Goal: Information Seeking & Learning: Learn about a topic

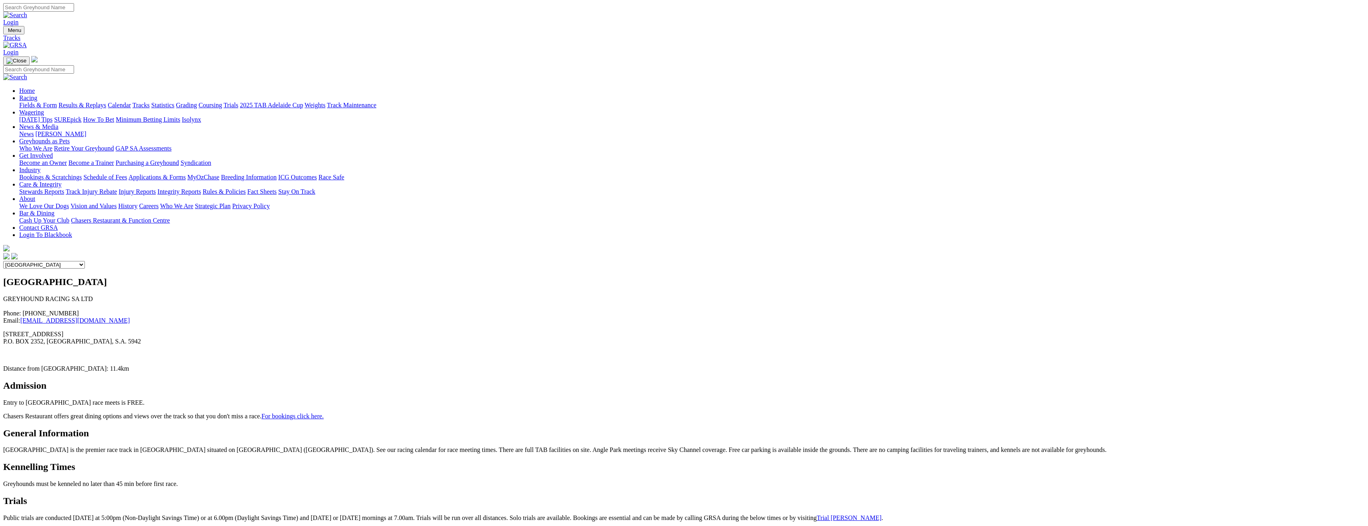
scroll to position [40, 0]
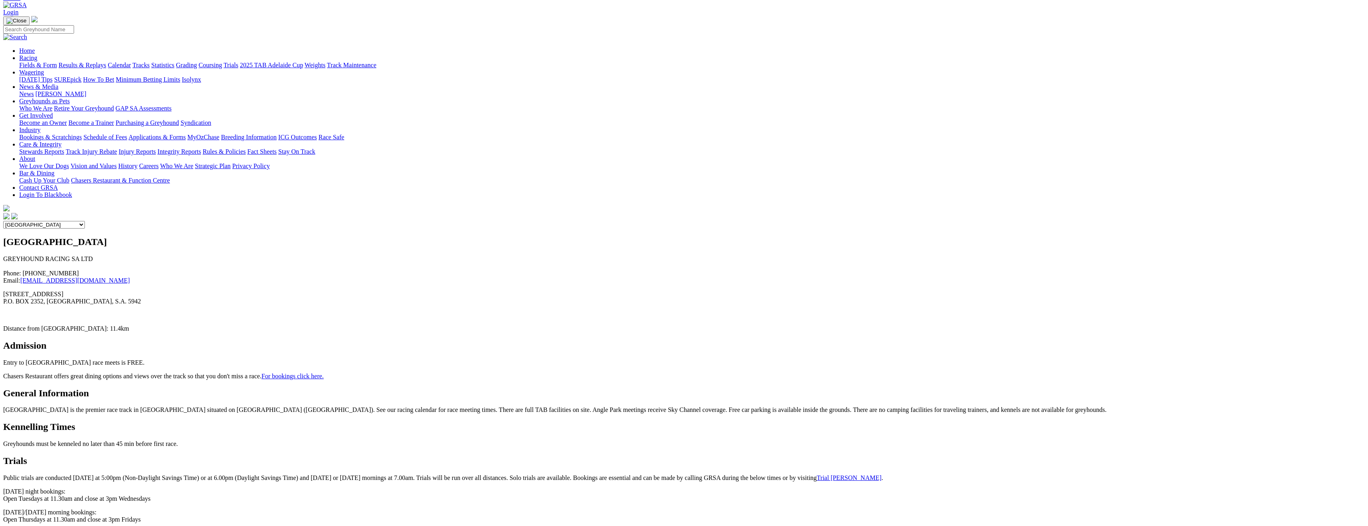
click at [303, 62] on link "2025 TAB Adelaide Cup" at bounding box center [271, 65] width 63 height 7
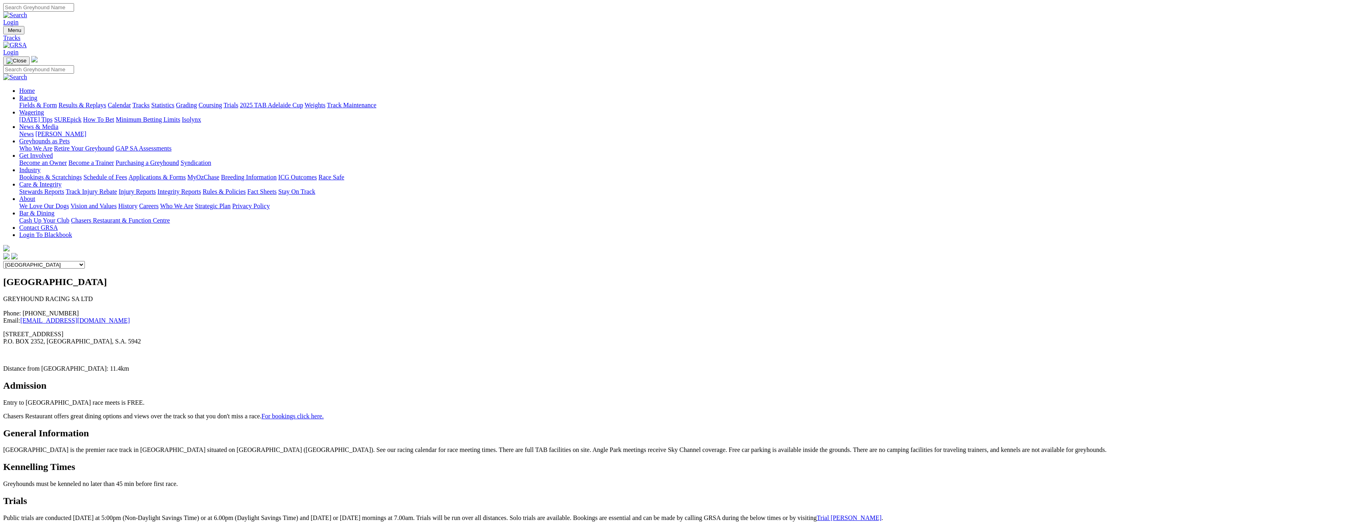
scroll to position [19, 0]
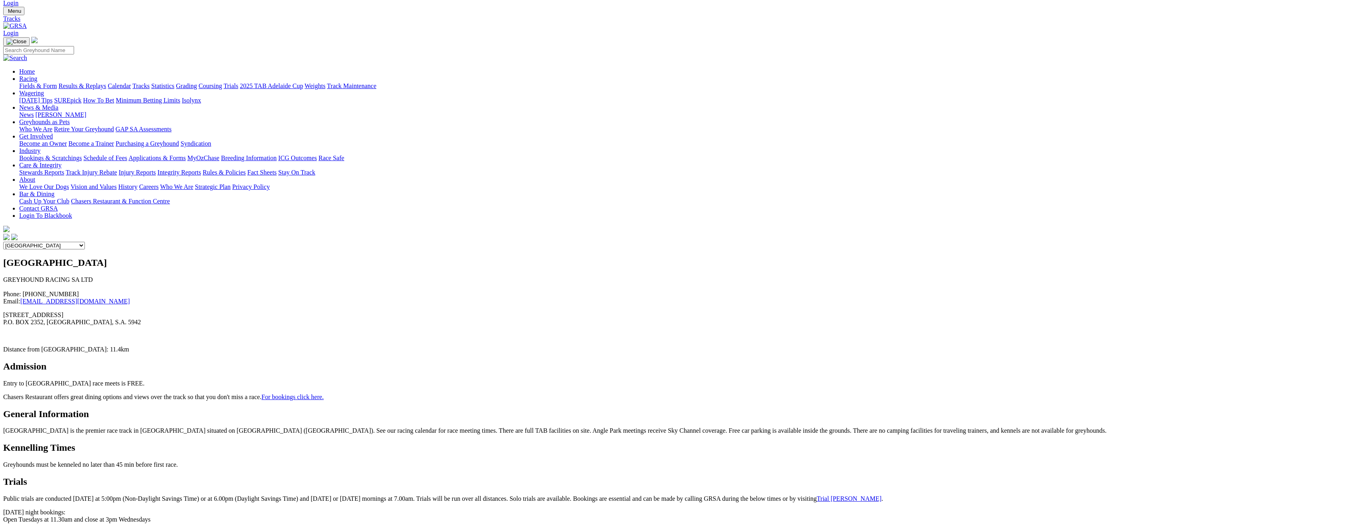
click at [131, 82] on link "Calendar" at bounding box center [119, 85] width 23 height 7
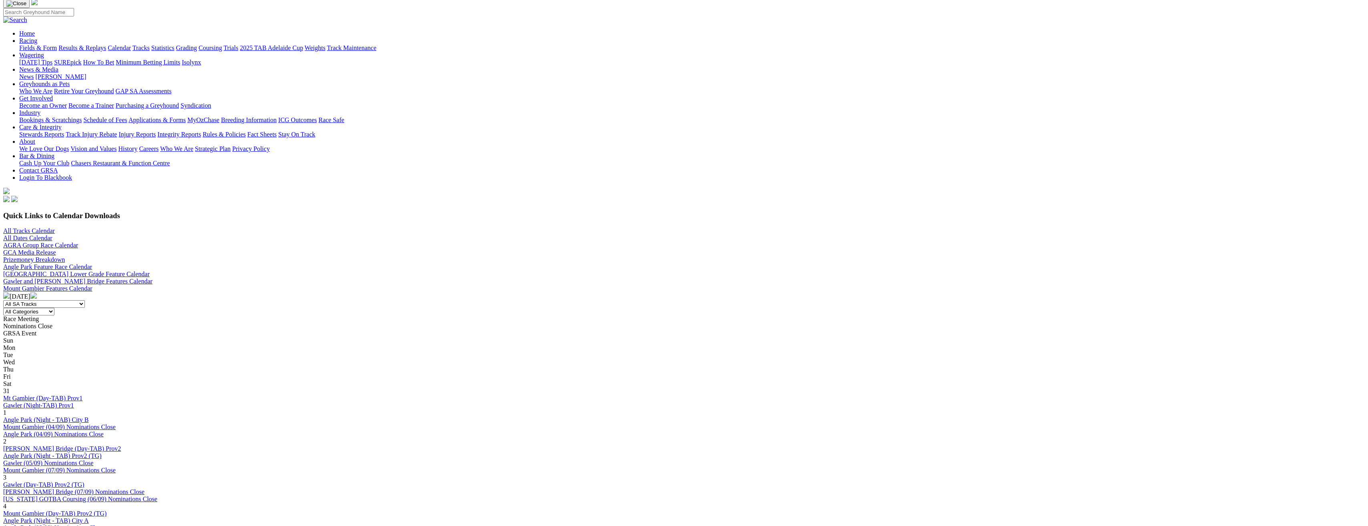
scroll to position [40, 0]
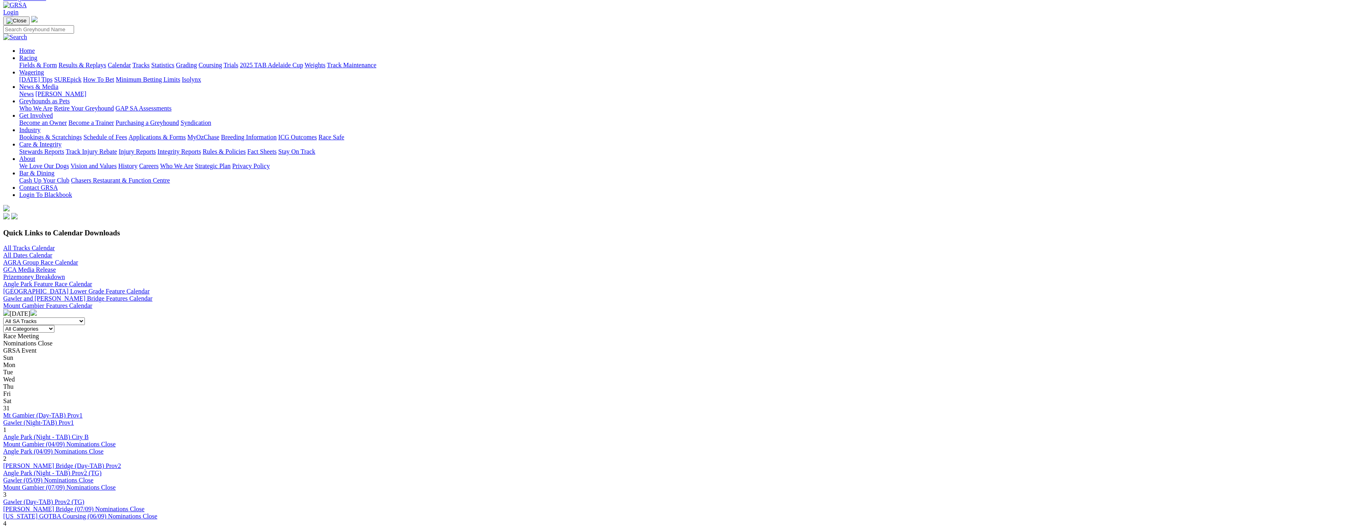
click at [37, 309] on img at bounding box center [33, 312] width 6 height 6
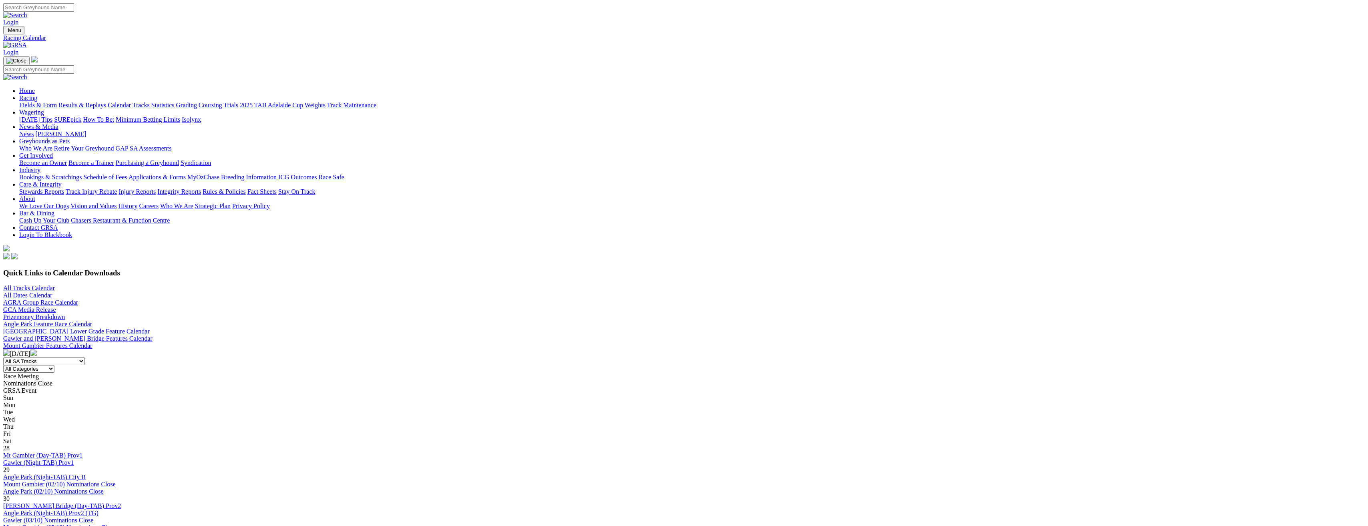
click at [37, 350] on img at bounding box center [33, 353] width 6 height 6
click at [10, 350] on img at bounding box center [6, 353] width 6 height 6
